Goal: Transaction & Acquisition: Book appointment/travel/reservation

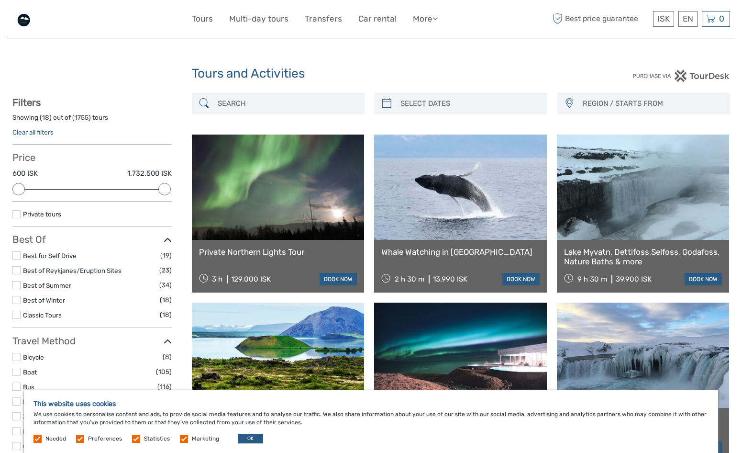
select select
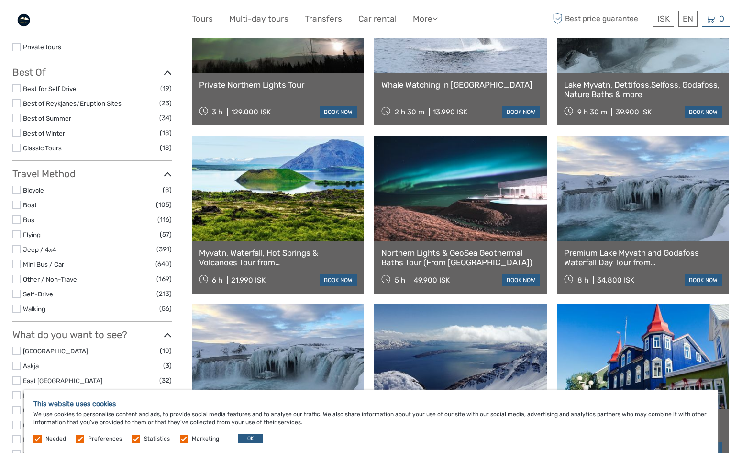
scroll to position [96, 0]
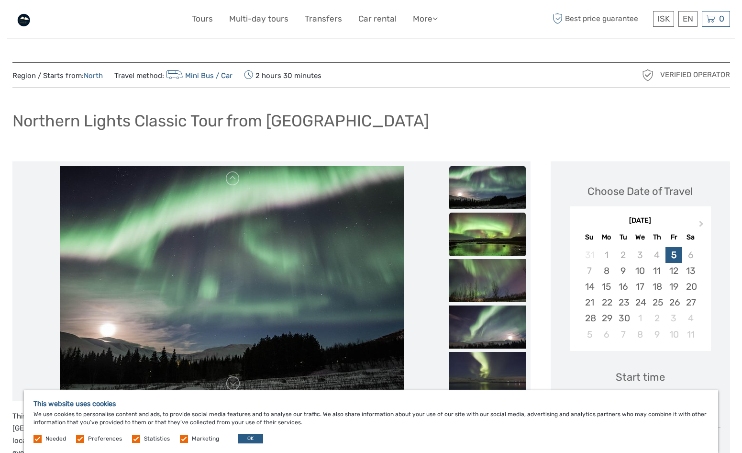
click at [491, 236] on img at bounding box center [487, 234] width 77 height 43
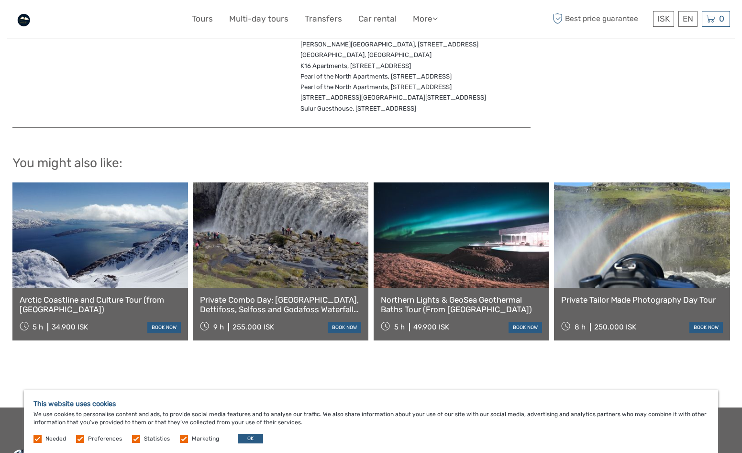
scroll to position [1484, 0]
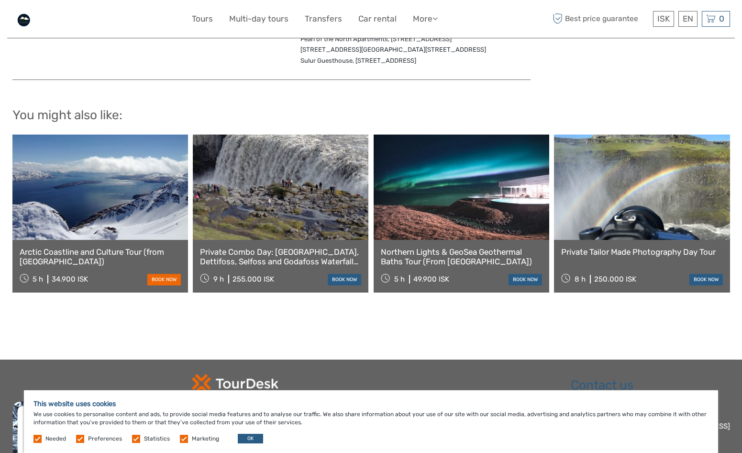
click at [173, 274] on link "book now" at bounding box center [164, 279] width 34 height 11
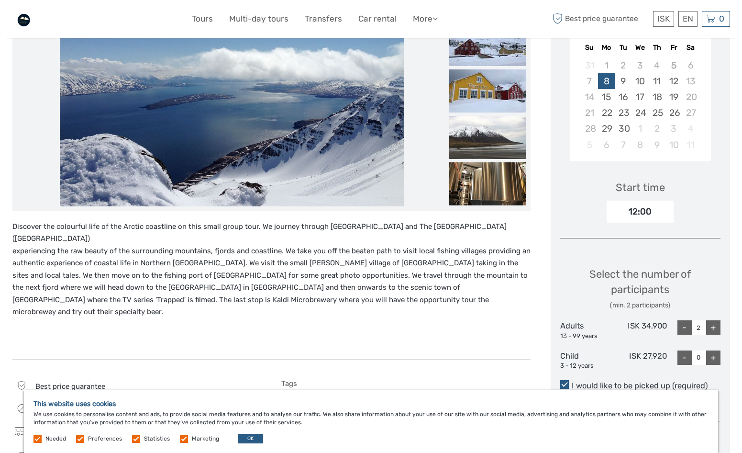
scroll to position [191, 0]
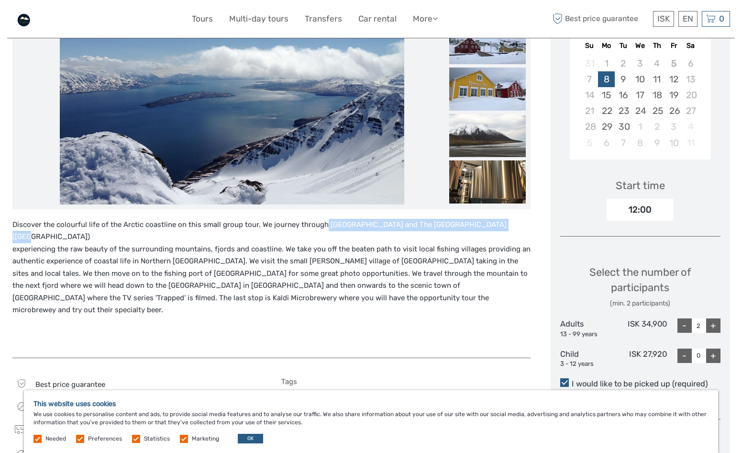
drag, startPoint x: 321, startPoint y: 224, endPoint x: 481, endPoint y: 222, distance: 159.4
click at [481, 222] on p "Discover the colourful life of the Arctic coastline on this small group tour. W…" at bounding box center [271, 268] width 518 height 98
copy p "Eyjafjordur and The [GEOGRAPHIC_DATA] ([GEOGRAPHIC_DATA])"
